Goal: Task Accomplishment & Management: Manage account settings

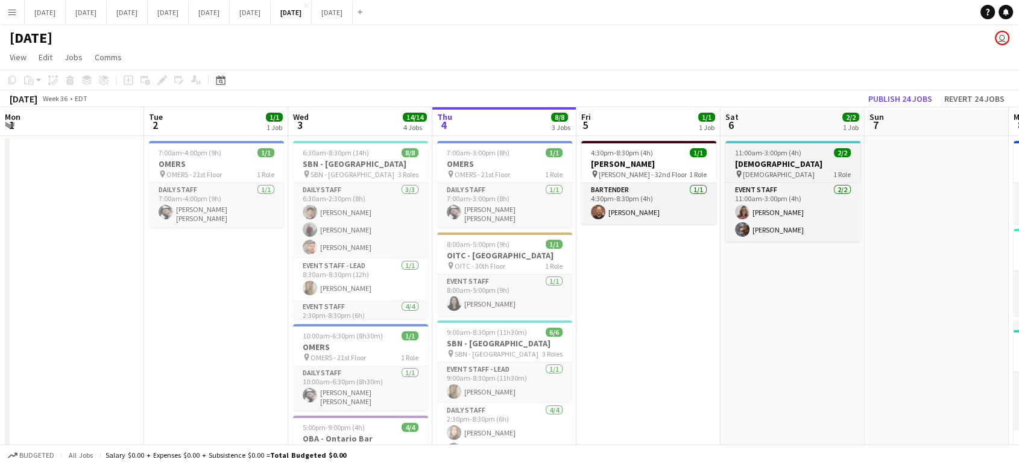
scroll to position [0, 288]
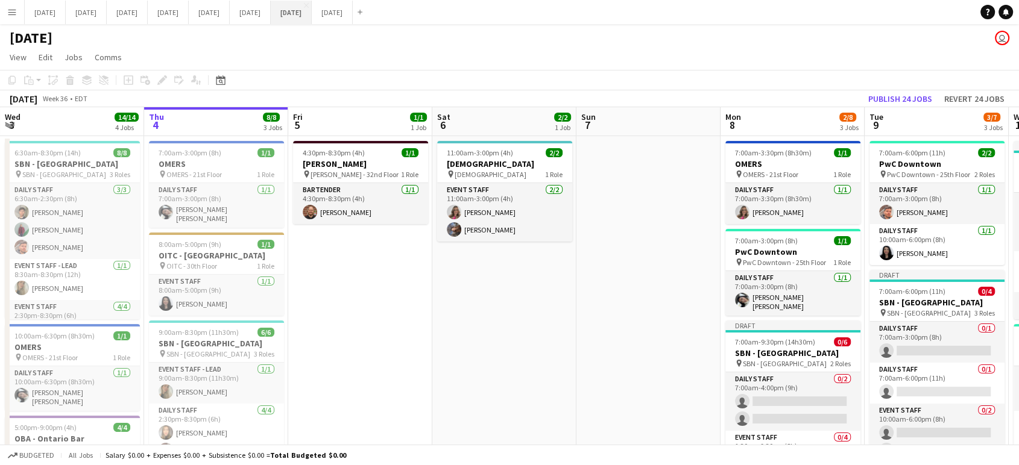
click at [312, 11] on button "September 2025 Close" at bounding box center [291, 13] width 41 height 24
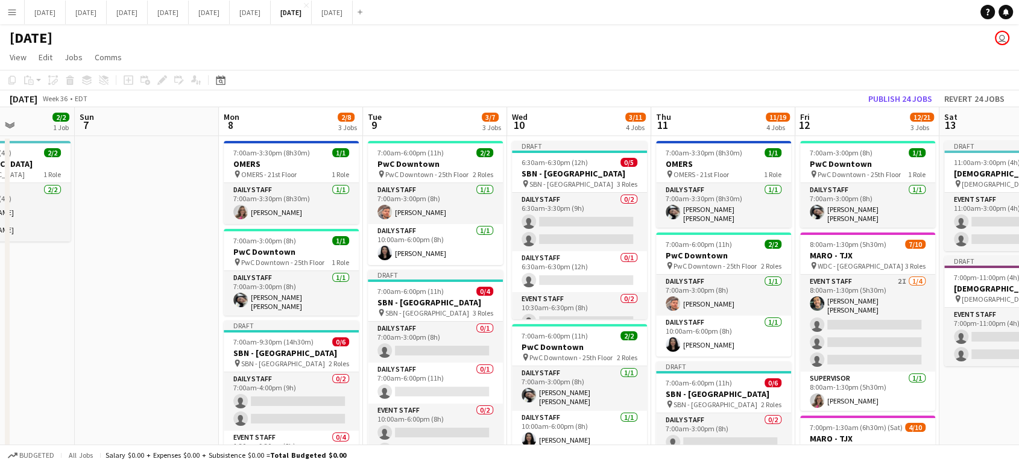
drag, startPoint x: 647, startPoint y: 313, endPoint x: 145, endPoint y: 293, distance: 502.5
click at [145, 295] on app-calendar-viewport "Wed 3 14/14 4 Jobs Thu 4 8/8 3 Jobs Fri 5 1/1 1 Job Sat 6 2/2 1 Job Sun 7 Mon 8…" at bounding box center [509, 426] width 1019 height 638
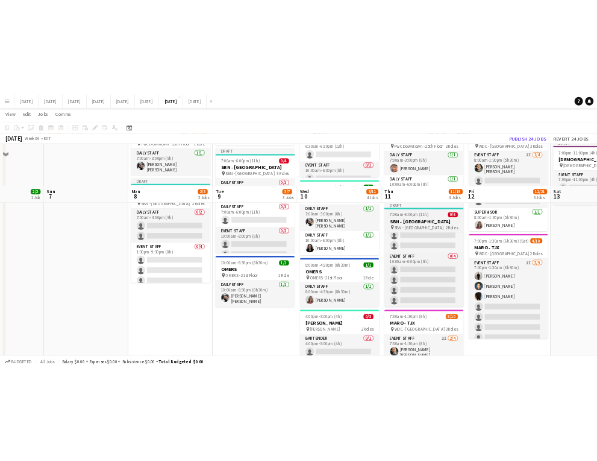
scroll to position [0, 0]
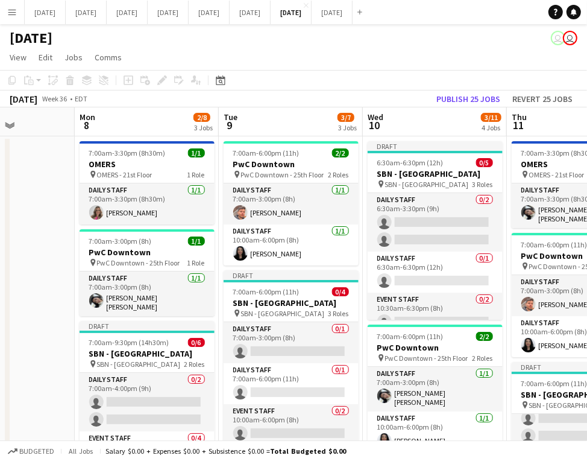
click at [19, 5] on button "Menu" at bounding box center [12, 12] width 24 height 24
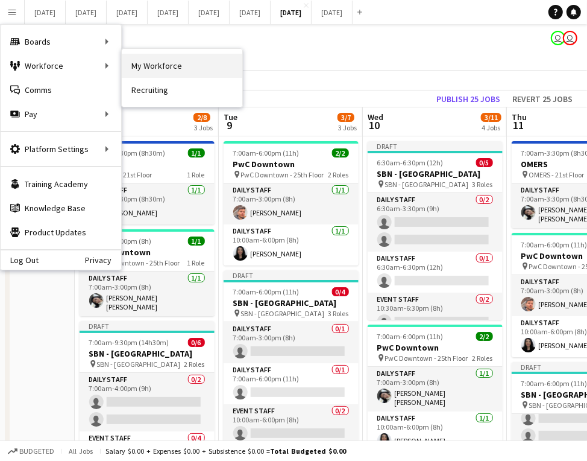
click at [143, 63] on link "My Workforce" at bounding box center [182, 66] width 121 height 24
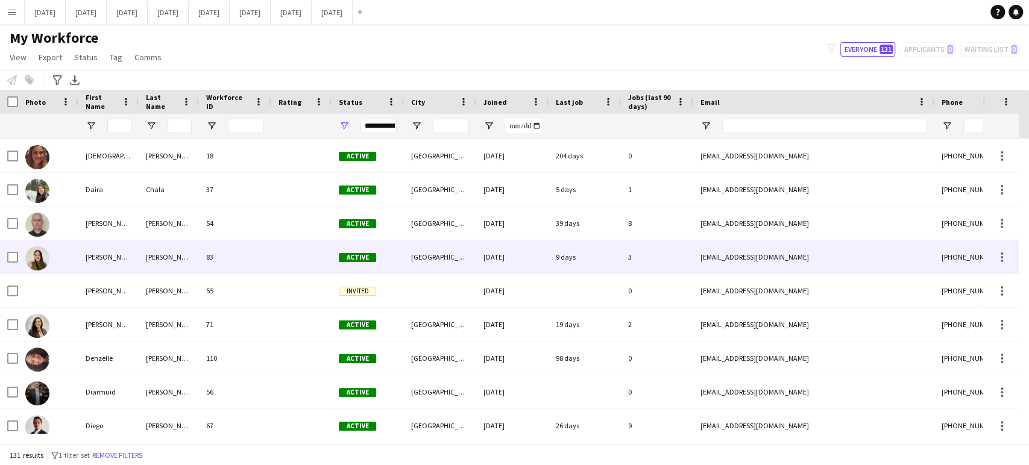
scroll to position [1473, 0]
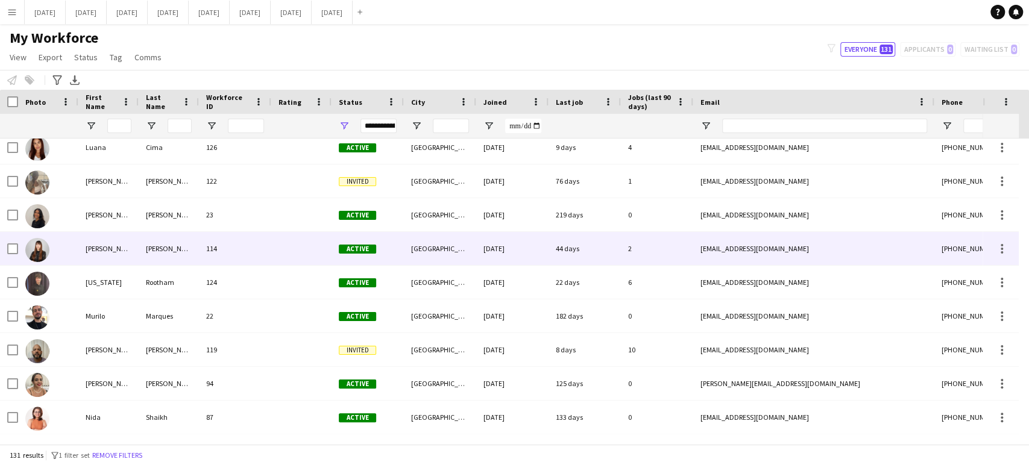
click at [43, 253] on img at bounding box center [37, 250] width 24 height 24
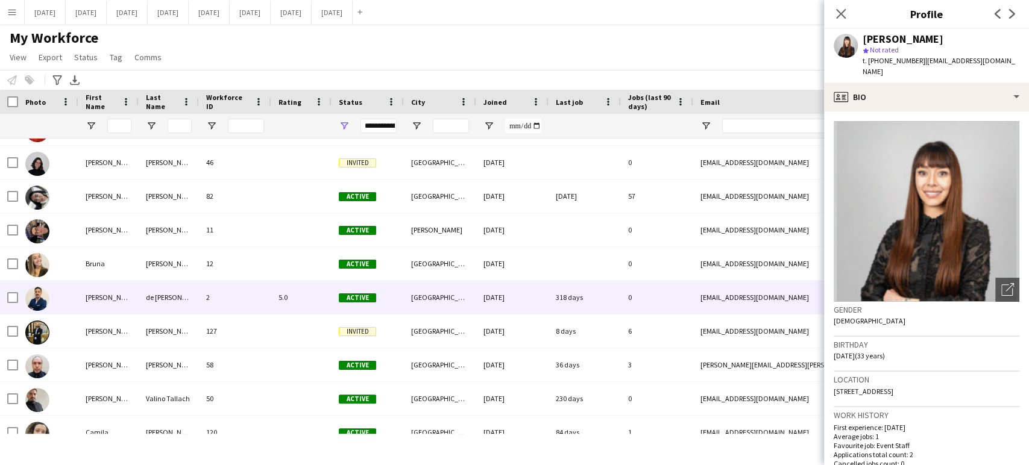
scroll to position [1004, 0]
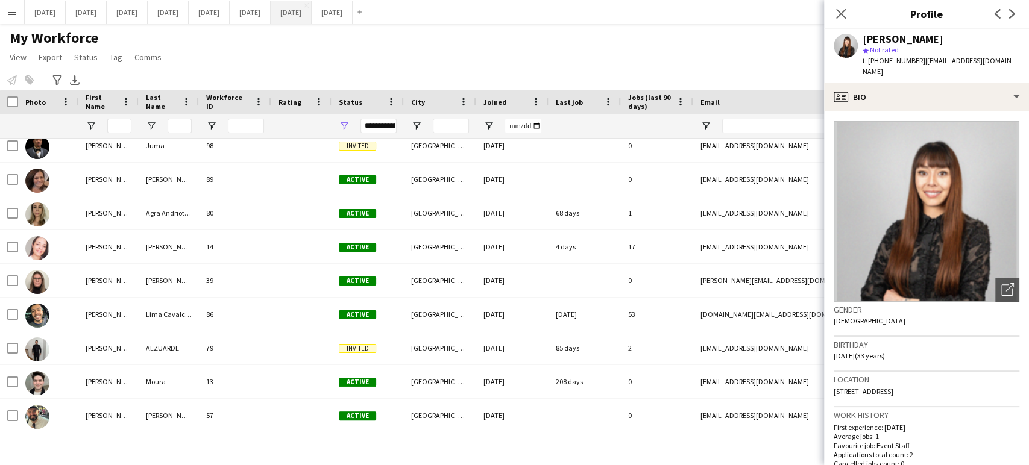
click at [312, 10] on button "September 2025 Close" at bounding box center [291, 13] width 41 height 24
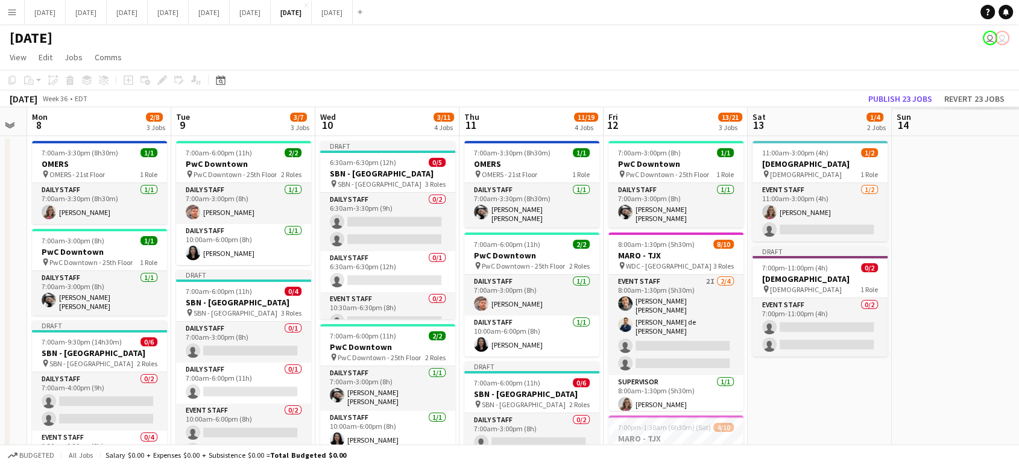
scroll to position [0, 407]
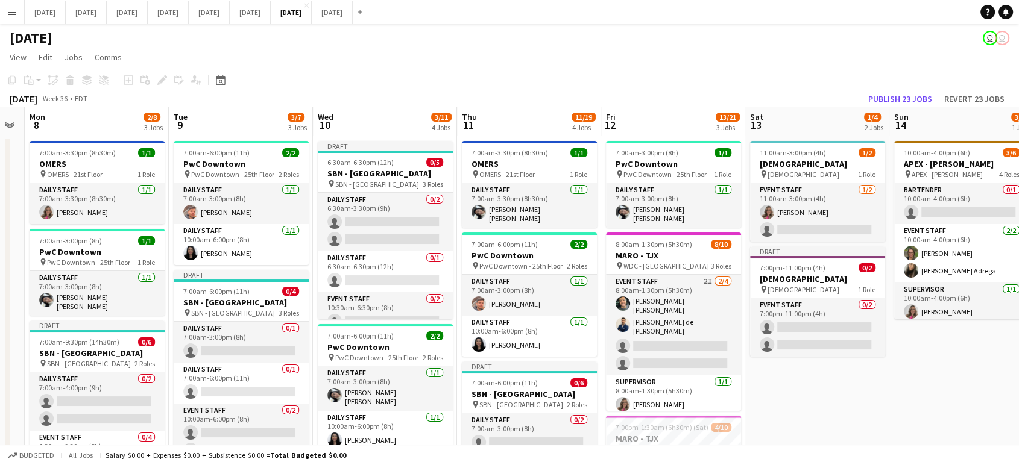
drag, startPoint x: 696, startPoint y: 327, endPoint x: 20, endPoint y: 316, distance: 675.8
click at [0, 325] on app-calendar-viewport "Fri 5 1/1 1 Job Sat 6 2/2 1 Job Sun 7 Mon 8 2/8 3 Jobs Tue 9 3/7 3 Jobs Wed 10 …" at bounding box center [509, 426] width 1019 height 638
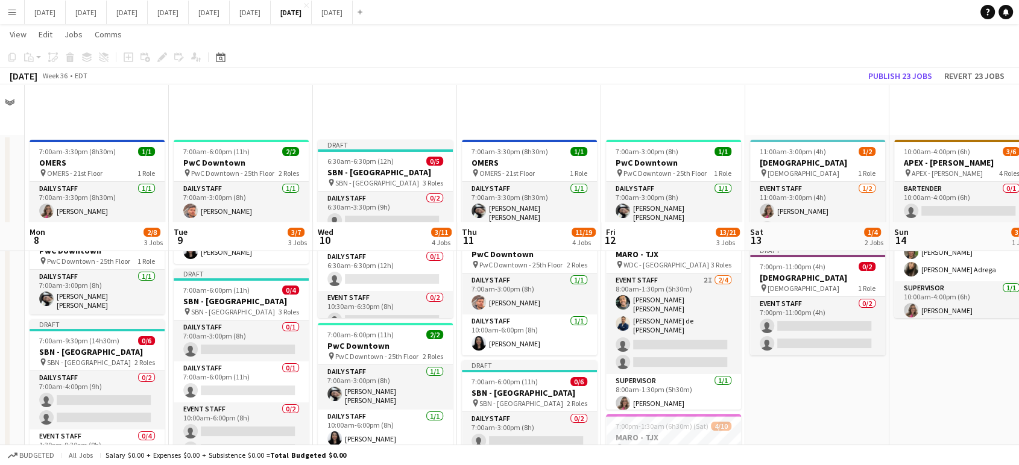
scroll to position [201, 0]
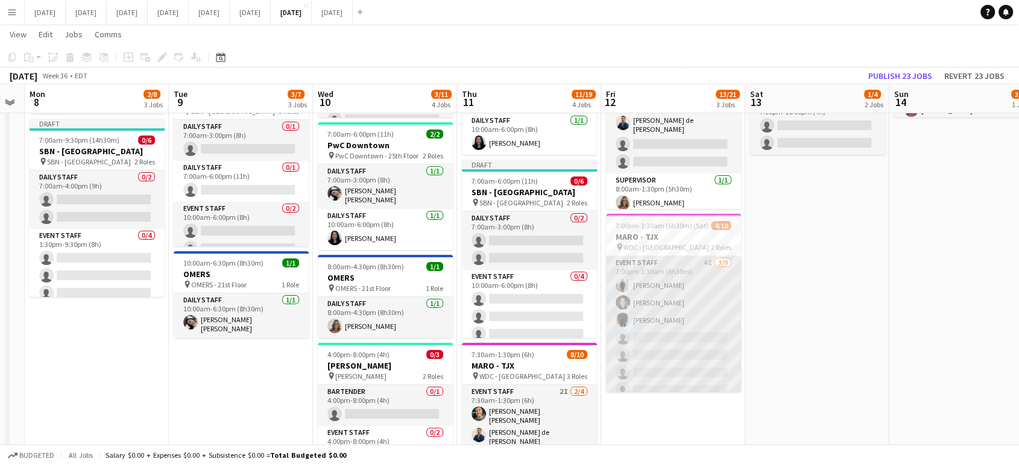
click at [716, 313] on app-card-role "Event Staff 4I [DATE] 7:00pm-1:30am (6h30m) [PERSON_NAME] [PERSON_NAME] single-…" at bounding box center [673, 346] width 135 height 181
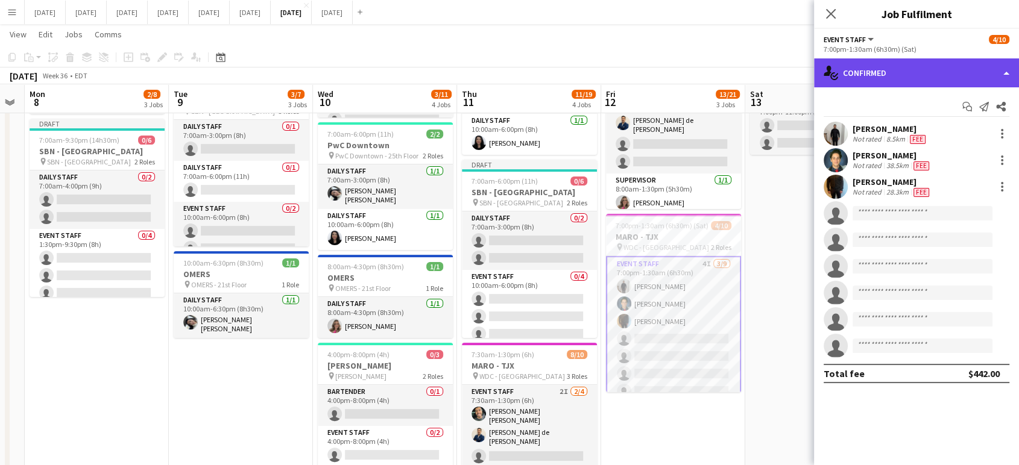
click at [1004, 70] on div "single-neutral-actions-check-2 Confirmed" at bounding box center [916, 72] width 205 height 29
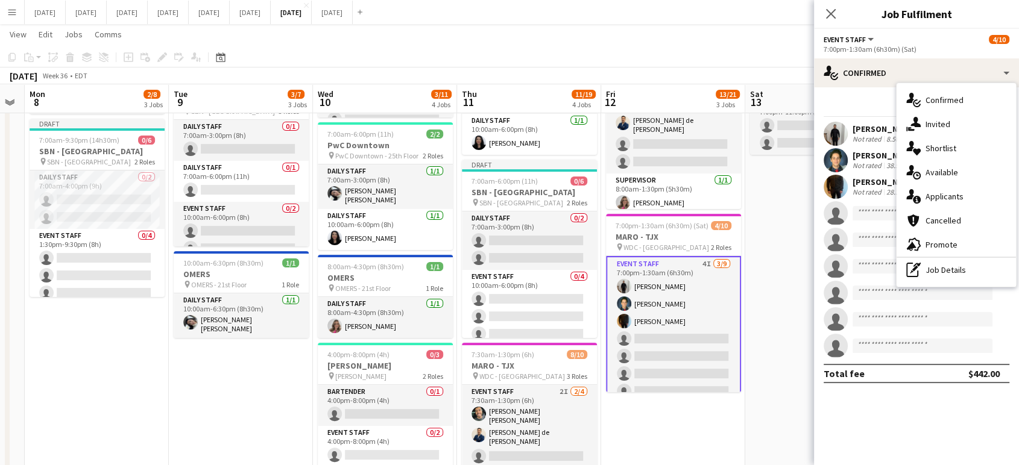
click at [962, 99] on span "Confirmed" at bounding box center [944, 100] width 38 height 11
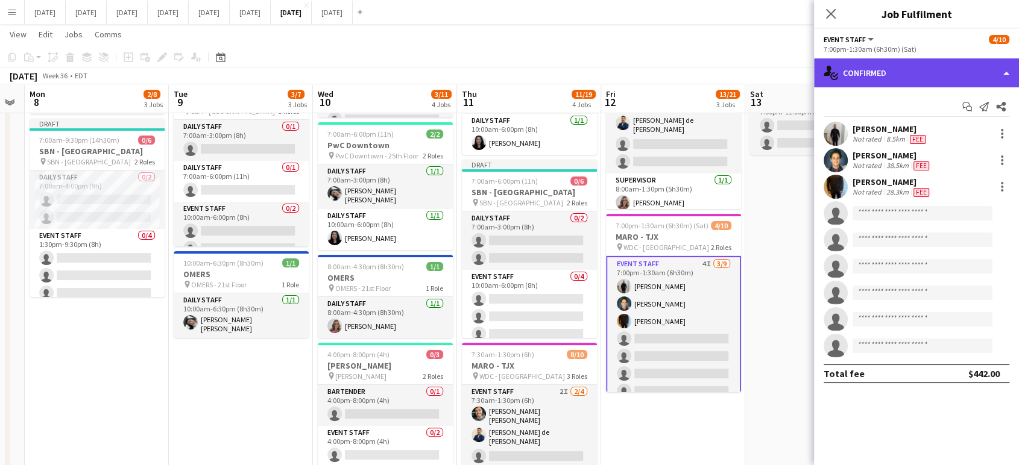
click at [1007, 72] on div "single-neutral-actions-check-2 Confirmed" at bounding box center [916, 72] width 205 height 29
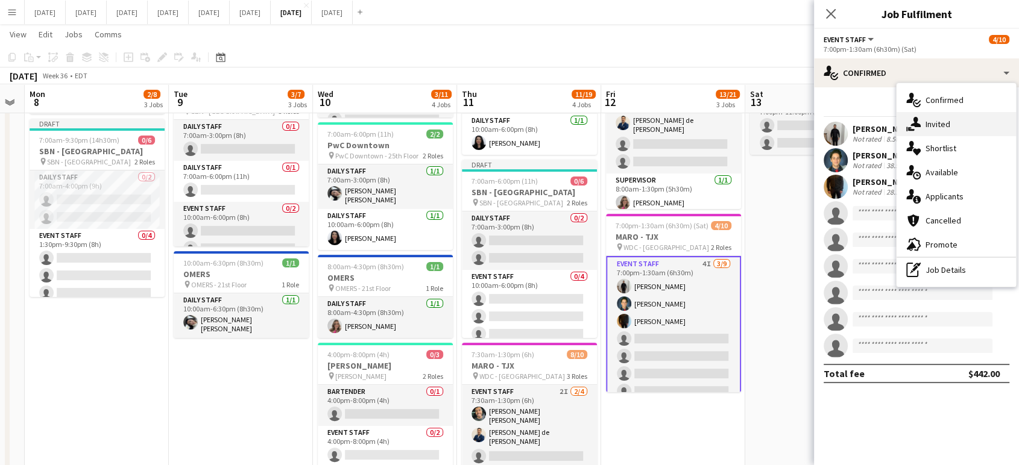
click at [967, 129] on div "single-neutral-actions-share-1 Invited" at bounding box center [955, 124] width 119 height 24
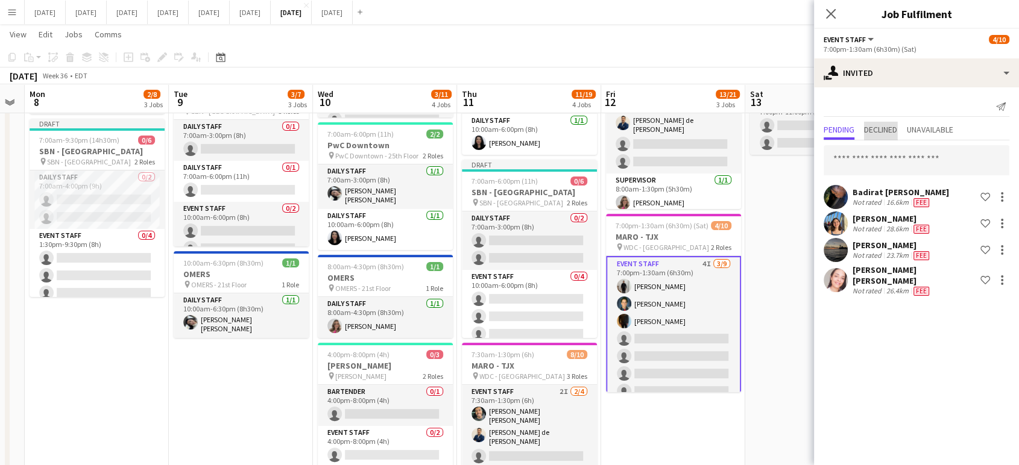
click at [897, 124] on span "Declined" at bounding box center [880, 131] width 33 height 18
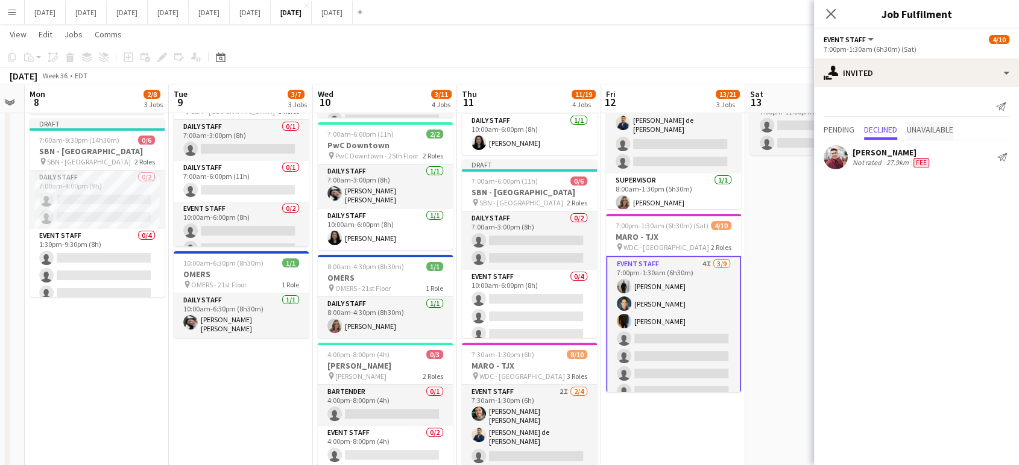
click at [943, 128] on span "Unavailable" at bounding box center [930, 129] width 46 height 8
click at [897, 129] on span "Declined" at bounding box center [880, 129] width 33 height 8
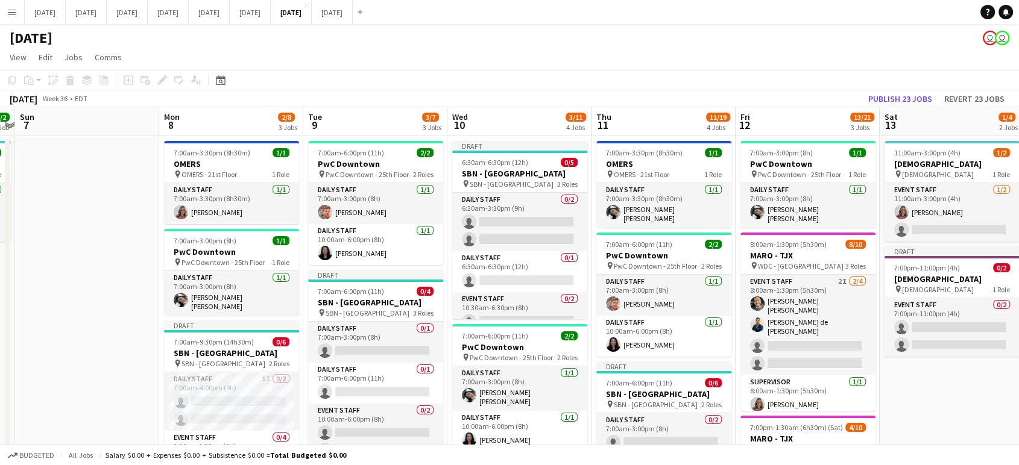
drag, startPoint x: 690, startPoint y: 210, endPoint x: 106, endPoint y: 266, distance: 586.2
click at [87, 275] on app-calendar-viewport "Wed 3 14/14 4 Jobs Thu 4 8/8 3 Jobs Fri 5 1/1 1 Job Sat 6 2/2 1 Job Sun 7 Mon 8…" at bounding box center [509, 426] width 1019 height 638
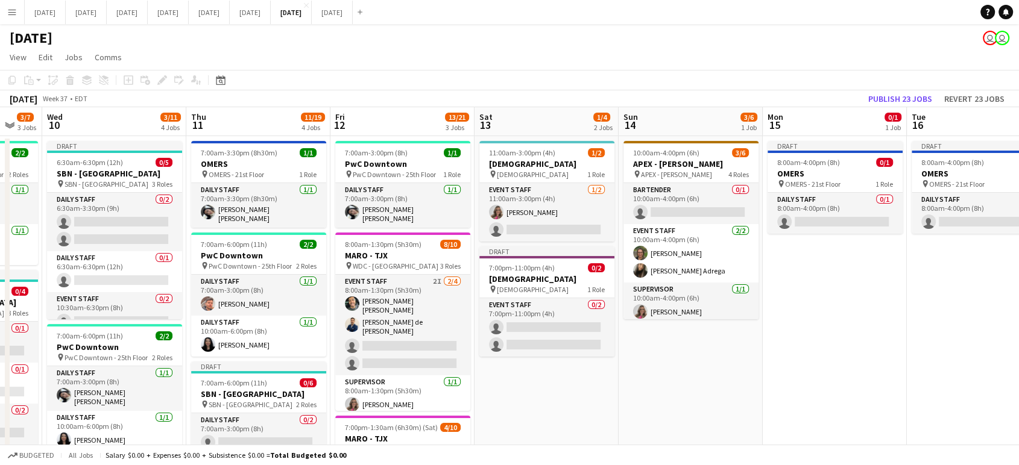
scroll to position [0, 376]
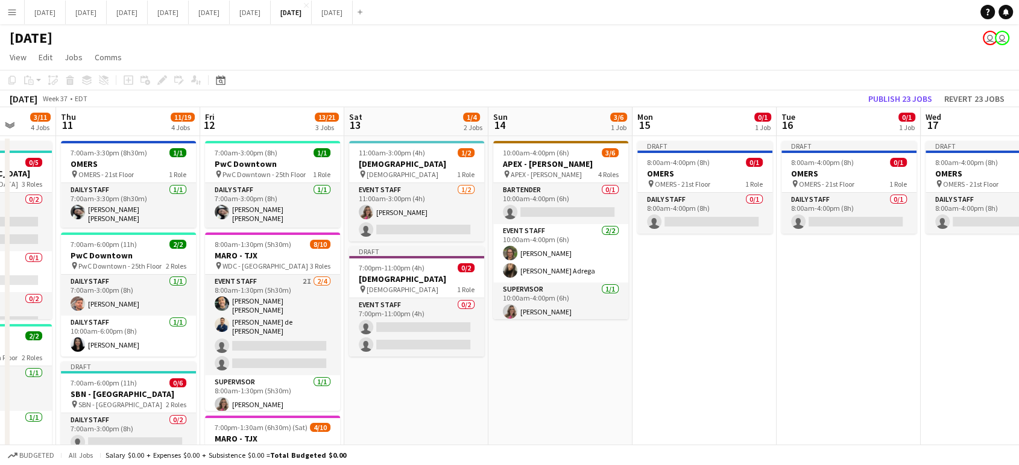
drag, startPoint x: 1012, startPoint y: 342, endPoint x: 664, endPoint y: 280, distance: 353.8
click at [664, 280] on app-calendar-viewport "Mon 8 2/8 3 Jobs Tue 9 3/7 3 Jobs Wed 10 3/11 4 Jobs Thu 11 11/19 4 Jobs Fri 12…" at bounding box center [509, 426] width 1019 height 638
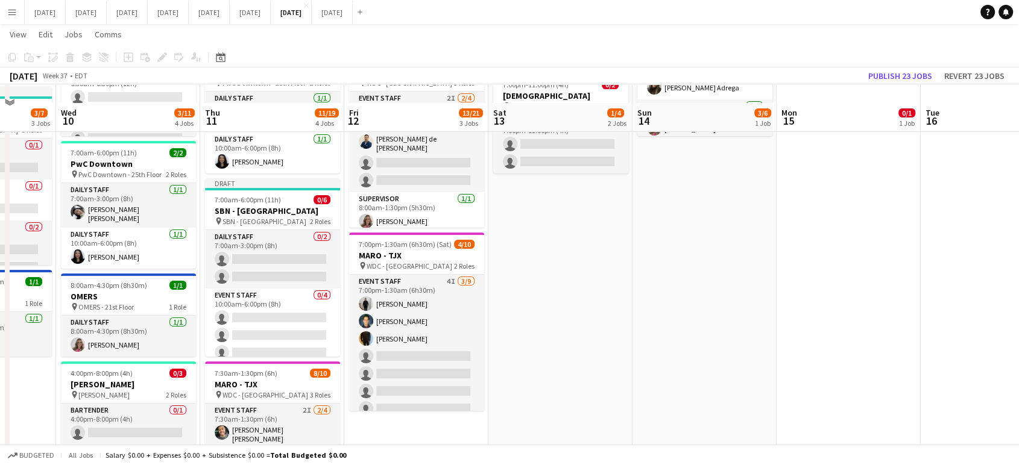
scroll to position [201, 0]
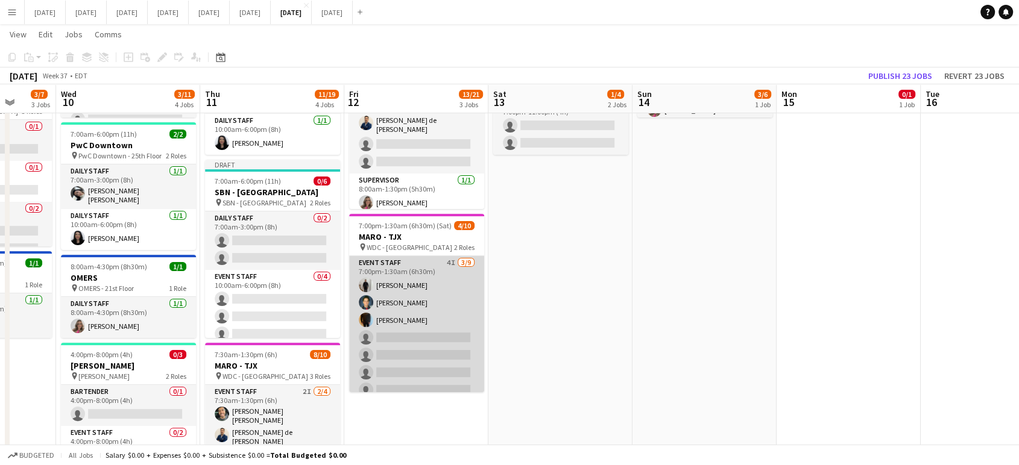
click at [442, 298] on app-card-role "Event Staff 4I [DATE] 7:00pm-1:30am (6h30m) [PERSON_NAME] [PERSON_NAME] single-…" at bounding box center [416, 346] width 135 height 181
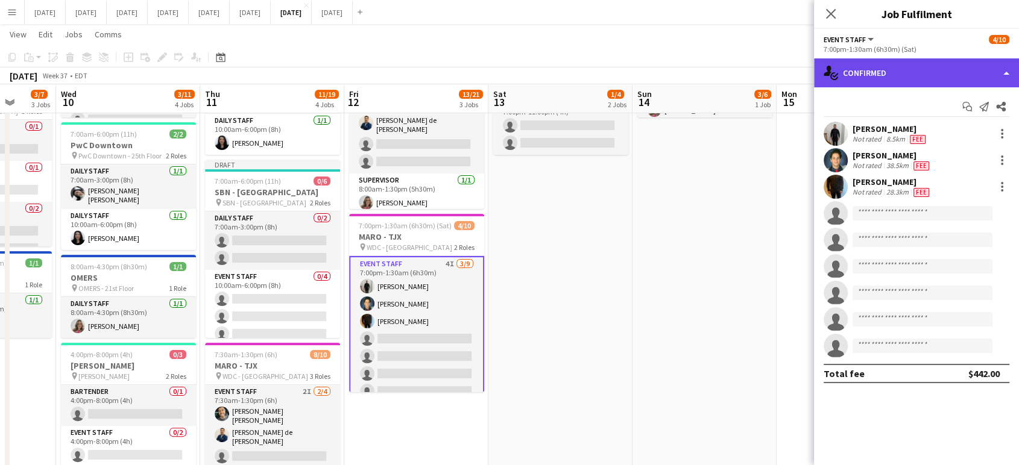
click at [1007, 74] on div "single-neutral-actions-check-2 Confirmed" at bounding box center [916, 72] width 205 height 29
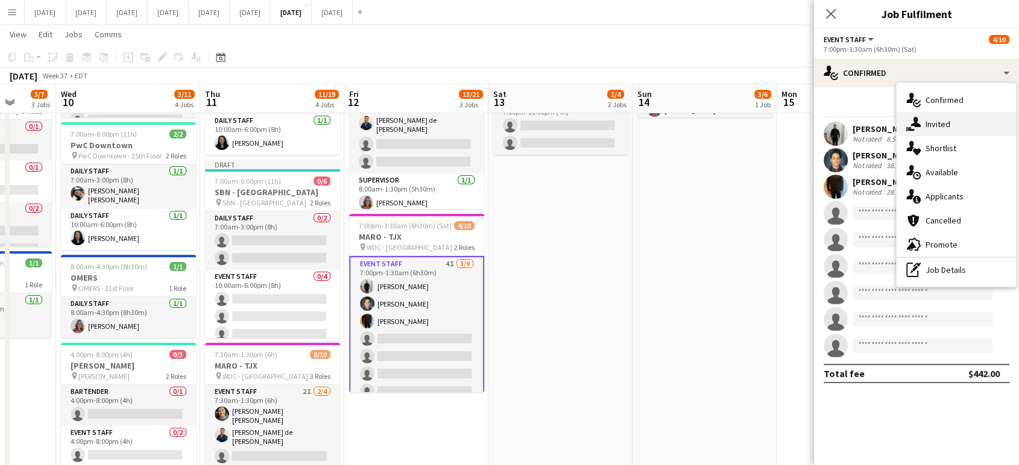
click at [963, 129] on div "single-neutral-actions-share-1 Invited" at bounding box center [955, 124] width 119 height 24
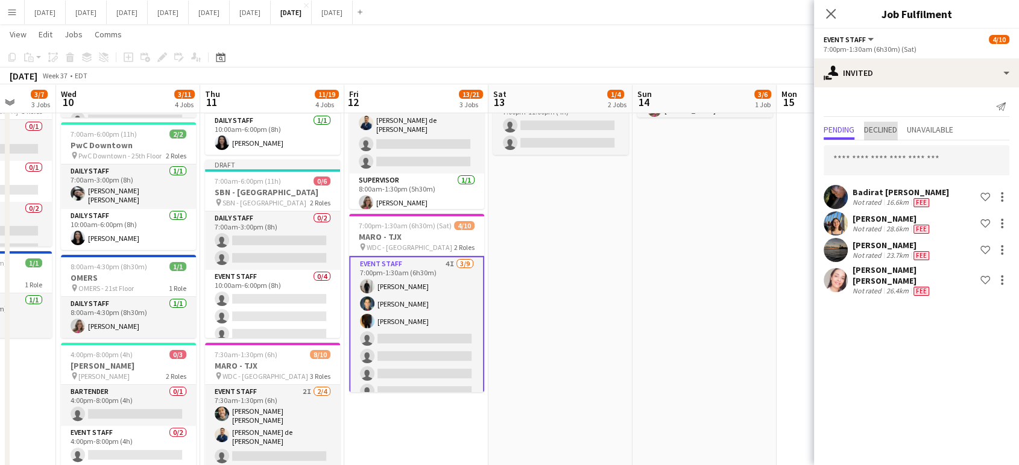
click at [881, 135] on span "Declined" at bounding box center [880, 131] width 33 height 18
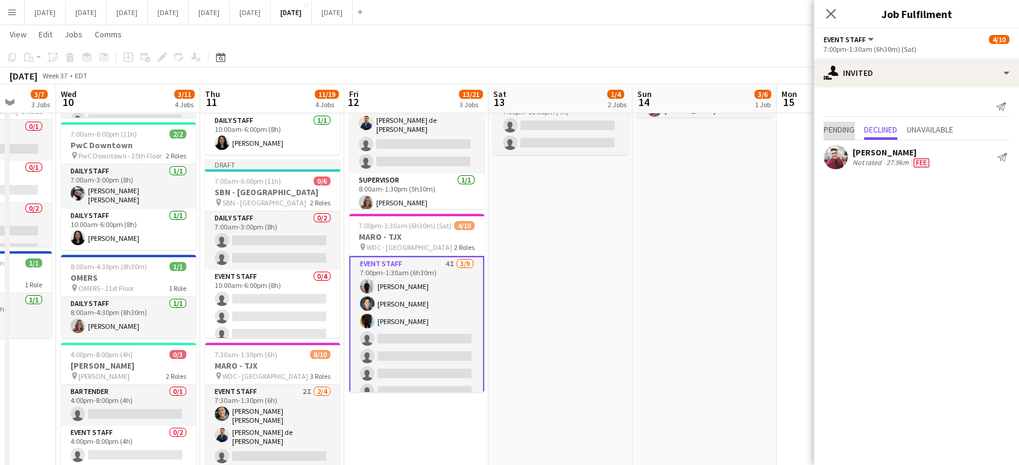
click at [832, 131] on span "Pending" at bounding box center [838, 129] width 31 height 8
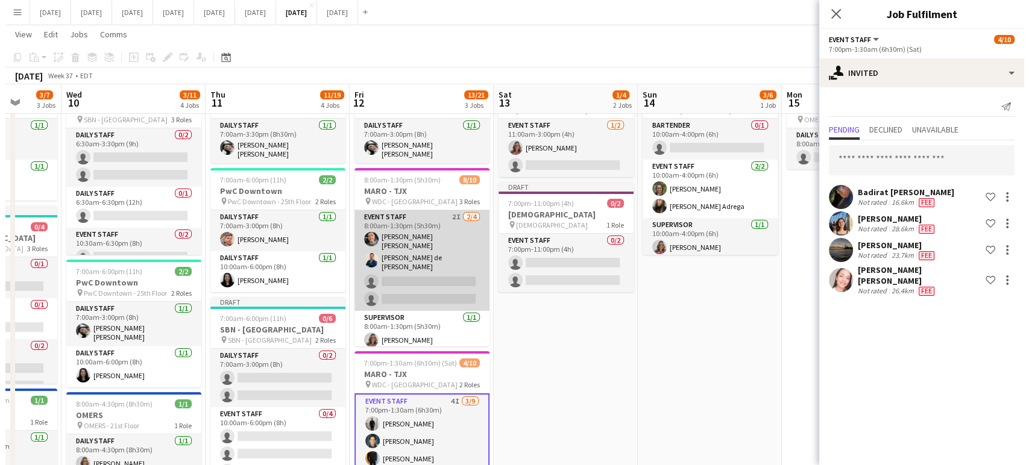
scroll to position [0, 0]
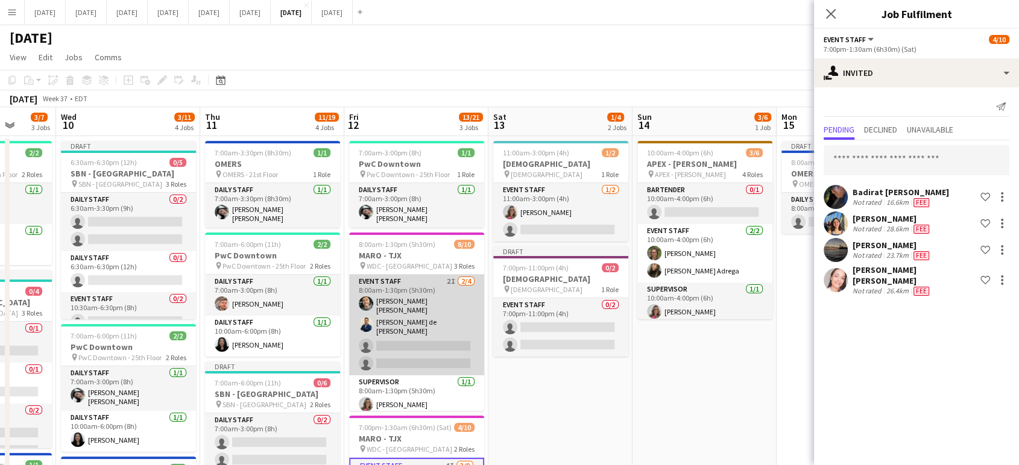
click at [441, 312] on app-card-role "Event Staff 2I [DATE] 8:00am-1:30pm (5h30m) [PERSON_NAME] [PERSON_NAME] de [PER…" at bounding box center [416, 325] width 135 height 101
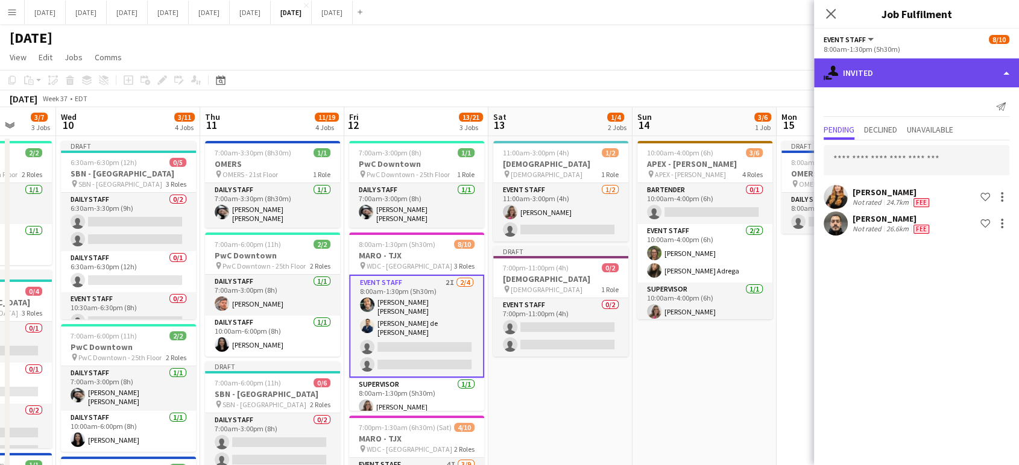
click at [1008, 75] on div "single-neutral-actions-share-1 Invited" at bounding box center [916, 72] width 205 height 29
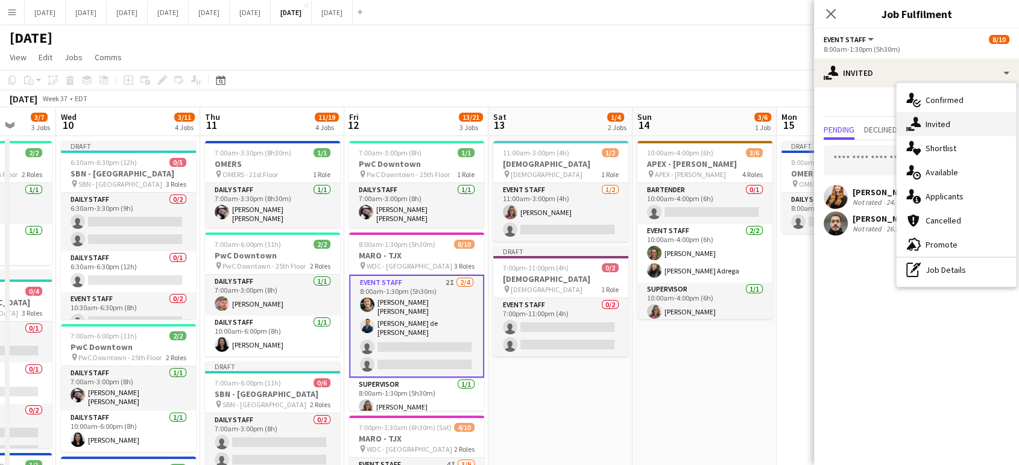
click at [961, 120] on div "single-neutral-actions-share-1 Invited" at bounding box center [955, 124] width 119 height 24
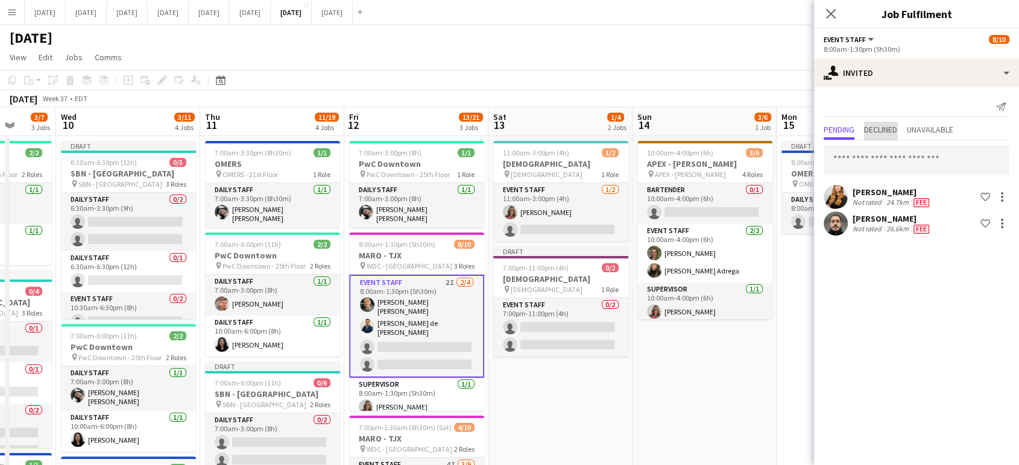
click at [896, 137] on span "Declined" at bounding box center [880, 131] width 33 height 18
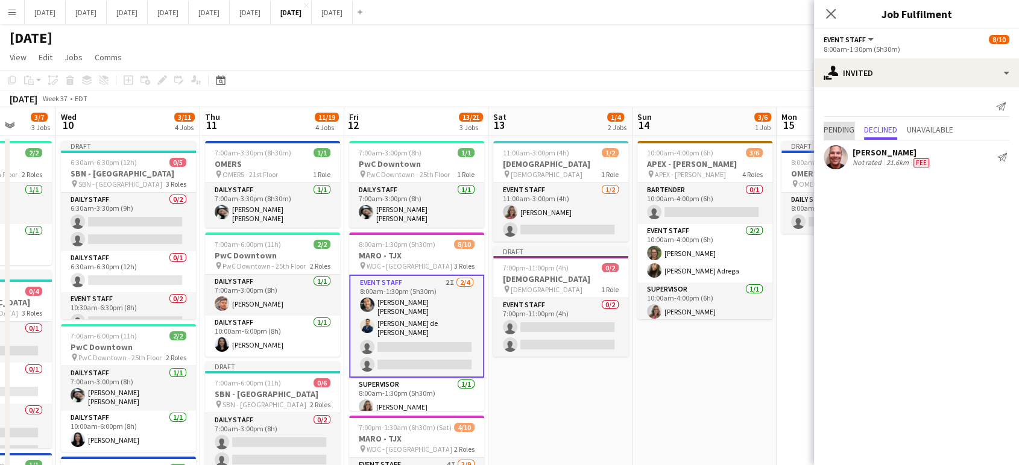
click at [848, 134] on span "Pending" at bounding box center [838, 129] width 31 height 8
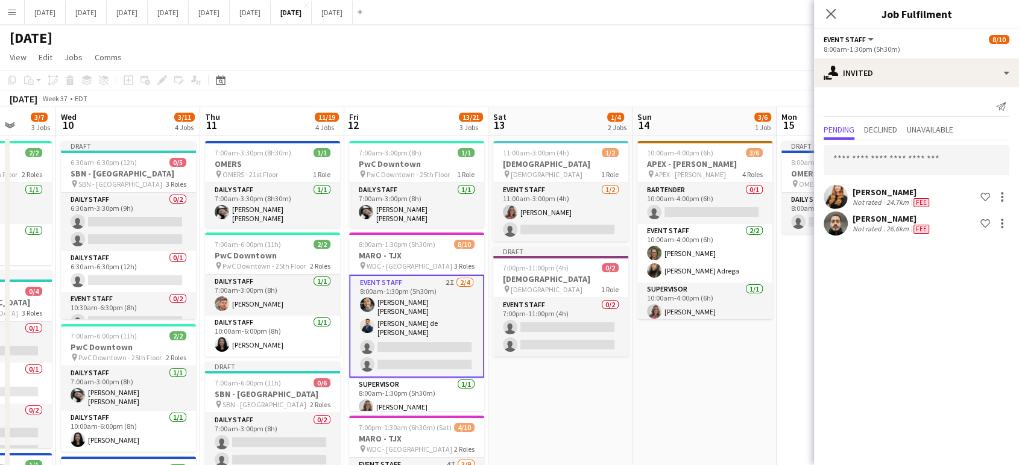
click at [14, 18] on button "Menu" at bounding box center [12, 12] width 24 height 24
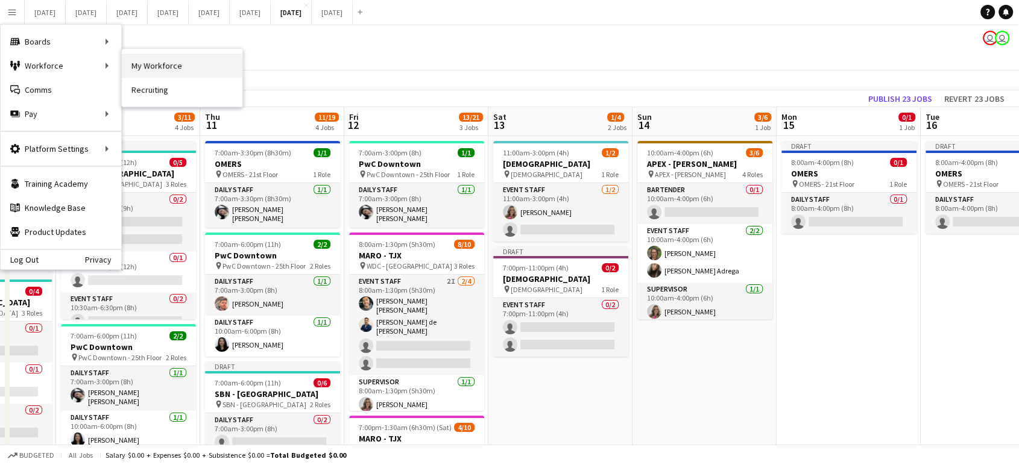
click at [173, 69] on link "My Workforce" at bounding box center [182, 66] width 121 height 24
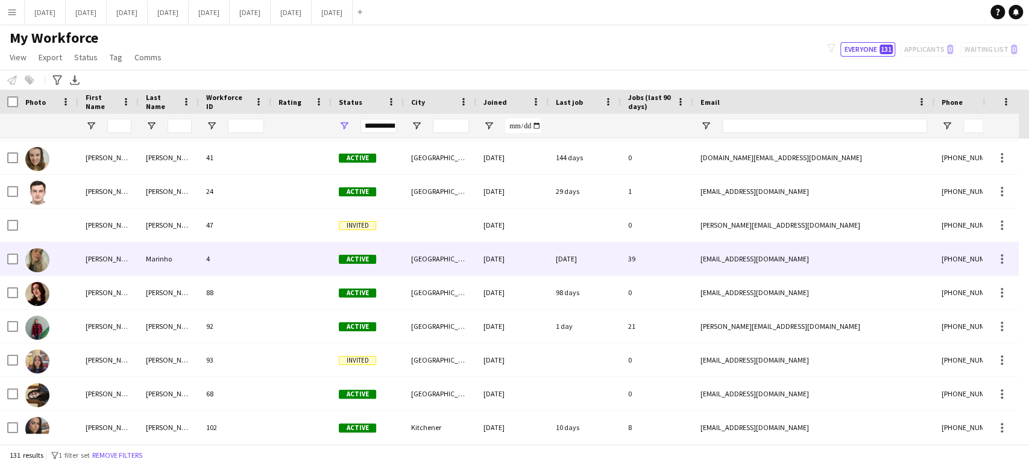
scroll to position [401, 0]
